Goal: Information Seeking & Learning: Stay updated

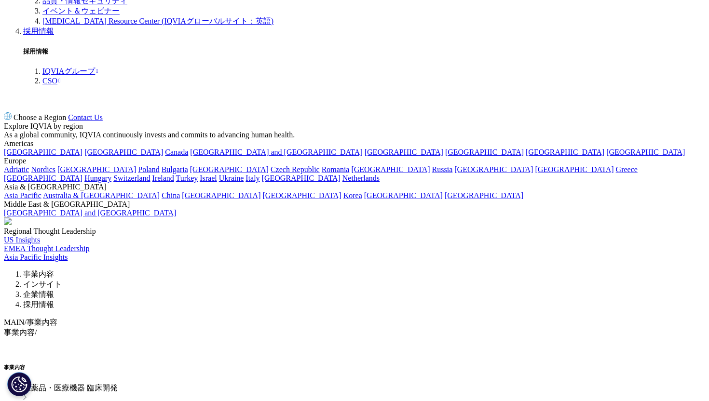
scroll to position [873, 0]
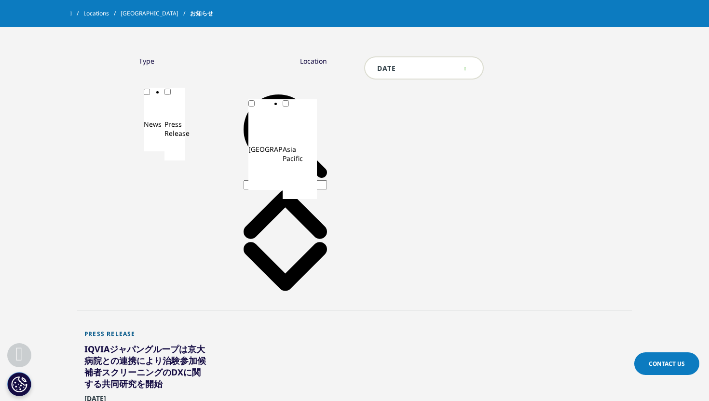
scroll to position [437, 0]
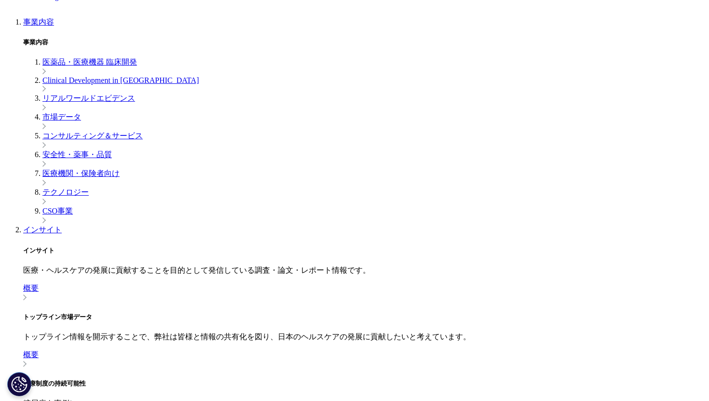
scroll to position [227, 0]
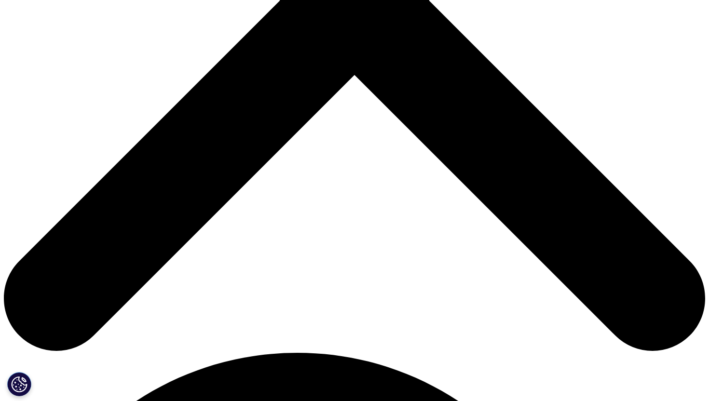
scroll to position [312, 0]
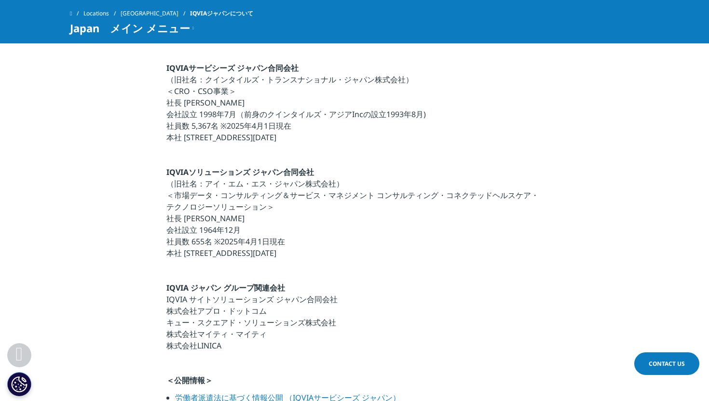
scroll to position [350, 0]
